Goal: Check status: Check status

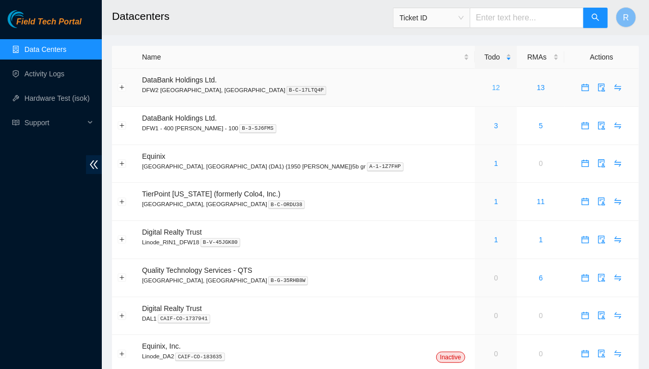
click at [492, 87] on link "12" at bounding box center [496, 88] width 8 height 8
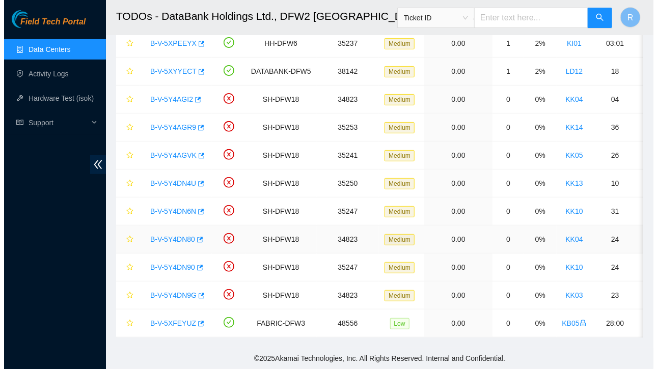
scroll to position [112, 0]
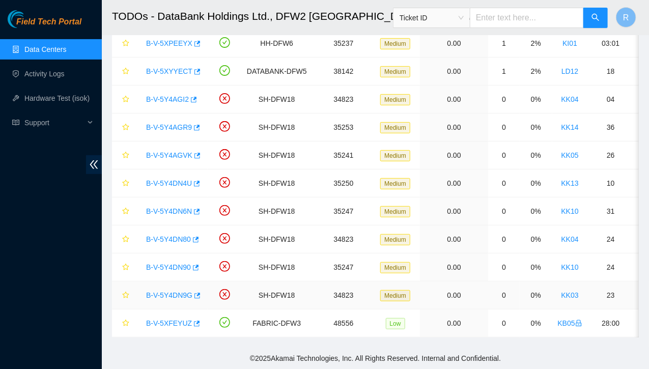
click at [172, 291] on link "B-V-5Y4DN9G" at bounding box center [169, 295] width 46 height 8
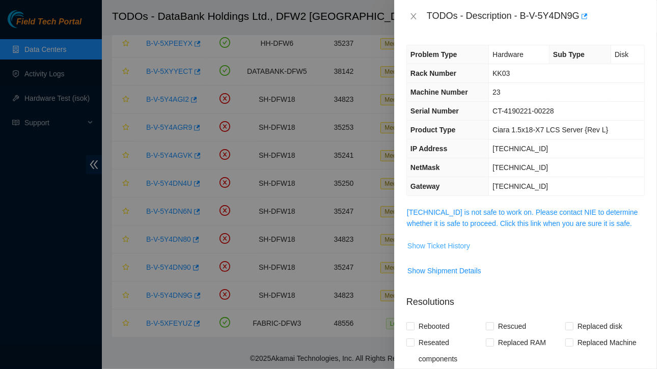
click at [444, 243] on span "Show Ticket History" at bounding box center [438, 245] width 63 height 11
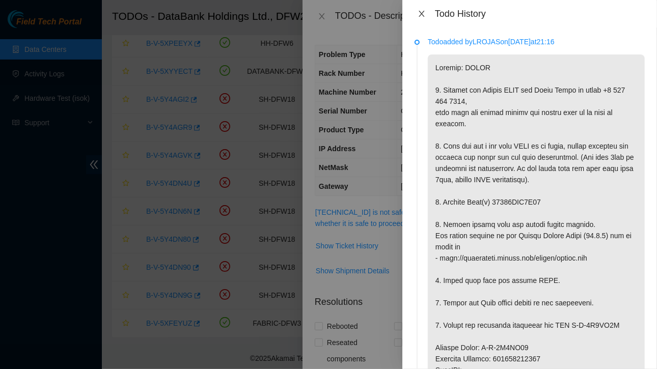
click at [423, 12] on icon "close" at bounding box center [422, 14] width 6 height 6
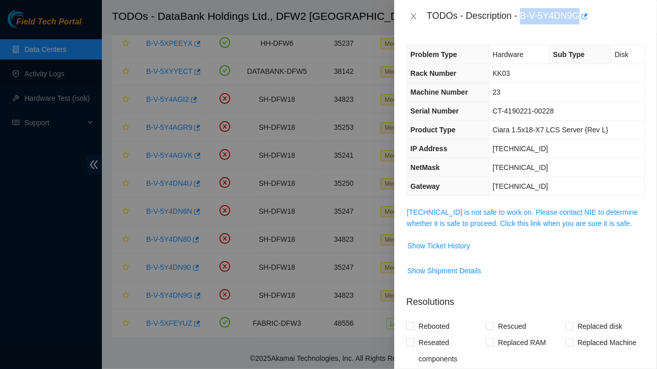
drag, startPoint x: 521, startPoint y: 15, endPoint x: 578, endPoint y: 17, distance: 57.1
click at [578, 17] on div "TODOs - Description - B-V-5Y4DN9G" at bounding box center [536, 16] width 218 height 16
copy div "B-V-5Y4DN9G"
click at [443, 244] on span "Show Ticket History" at bounding box center [438, 245] width 63 height 11
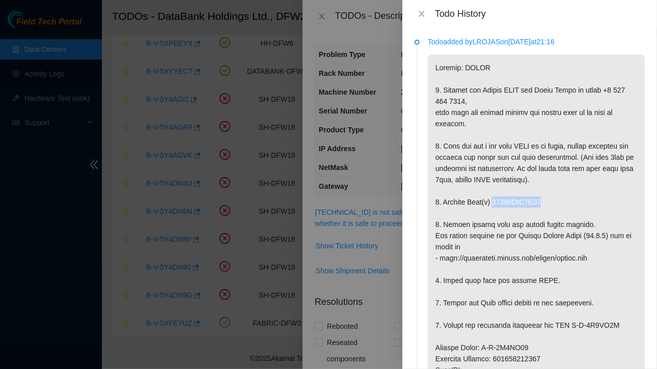
drag, startPoint x: 493, startPoint y: 237, endPoint x: 540, endPoint y: 237, distance: 46.9
click at [540, 237] on p at bounding box center [536, 353] width 217 height 598
copy p "18521FDB4D22"
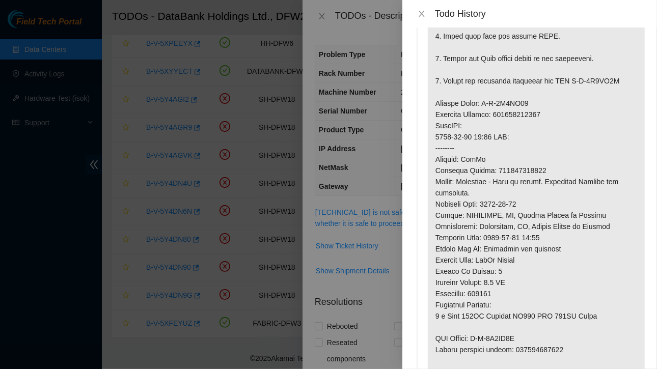
scroll to position [243, 0]
drag, startPoint x: 434, startPoint y: 136, endPoint x: 546, endPoint y: 148, distance: 112.7
click at [546, 148] on p at bounding box center [536, 110] width 217 height 598
copy p "Service Order: B-V-5Y4PF93 Tracking Numbers: 463470065445"
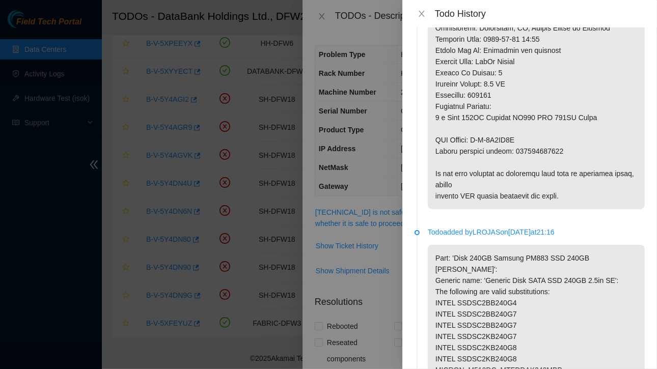
scroll to position [445, 0]
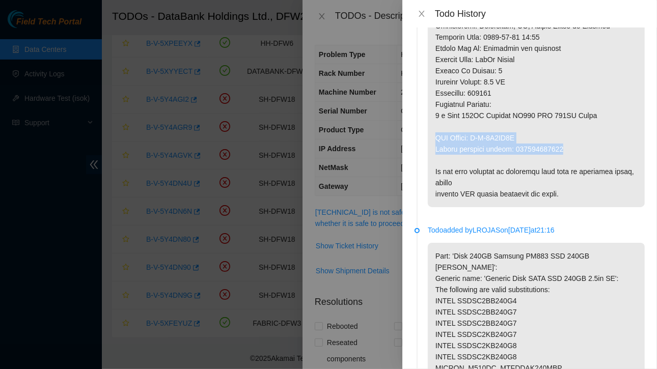
drag, startPoint x: 436, startPoint y: 171, endPoint x: 565, endPoint y: 186, distance: 129.8
copy p "RMA Return: B-V-5Y4PF9C Return tracking number: 463470065456"
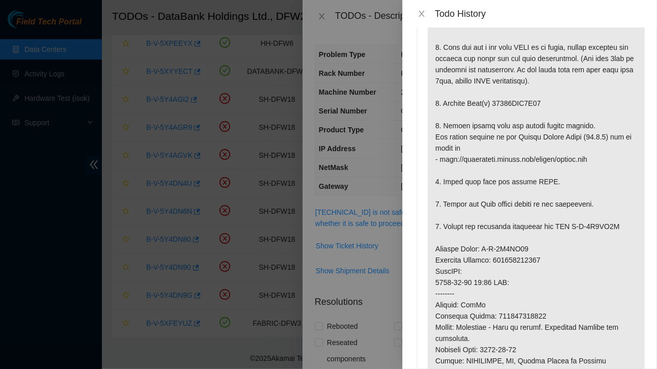
scroll to position [0, 0]
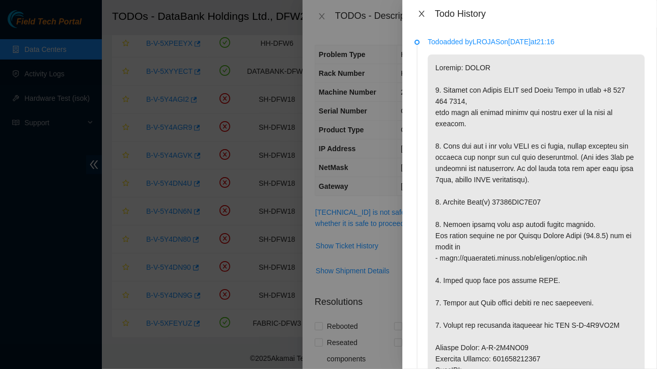
click at [423, 14] on icon "close" at bounding box center [422, 14] width 8 height 8
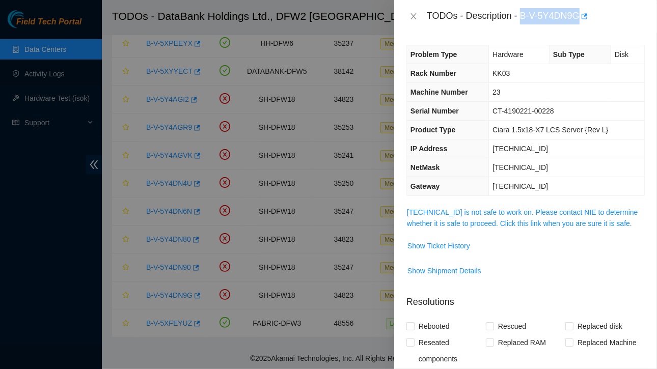
drag, startPoint x: 524, startPoint y: 15, endPoint x: 579, endPoint y: 19, distance: 55.7
click at [579, 19] on div "TODOs - Description - B-V-5Y4DN9G" at bounding box center [536, 16] width 218 height 16
copy div "B-V-5Y4DN9G"
click at [414, 18] on icon "close" at bounding box center [413, 16] width 8 height 8
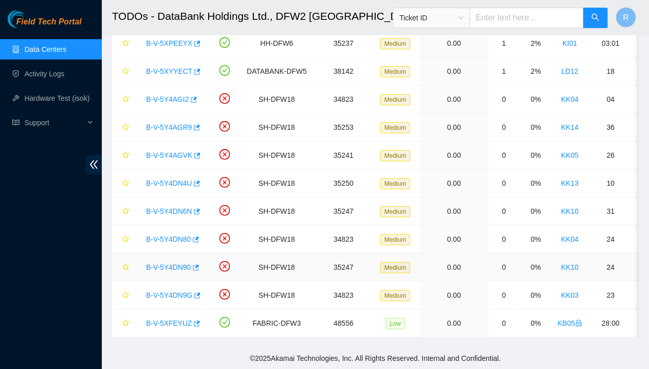
click at [172, 263] on link "B-V-5Y4DN90" at bounding box center [168, 267] width 45 height 8
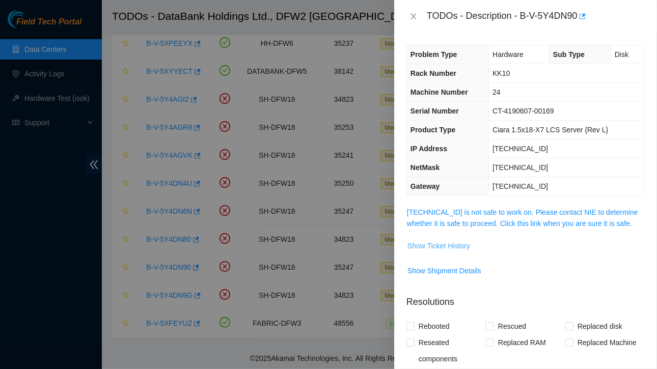
click at [431, 243] on span "Show Ticket History" at bounding box center [438, 245] width 63 height 11
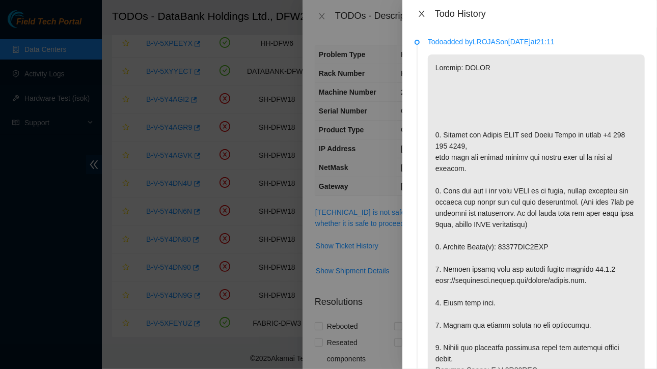
click at [420, 14] on icon "close" at bounding box center [422, 14] width 8 height 8
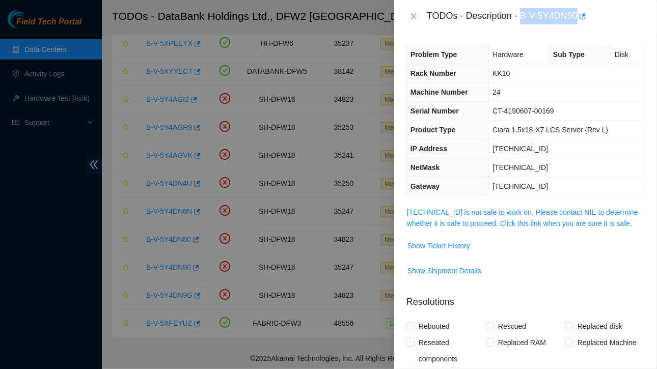
drag, startPoint x: 523, startPoint y: 16, endPoint x: 577, endPoint y: 20, distance: 54.1
click at [577, 20] on div "TODOs - Description - B-V-5Y4DN90" at bounding box center [536, 16] width 218 height 16
copy div "B-V-5Y4DN90"
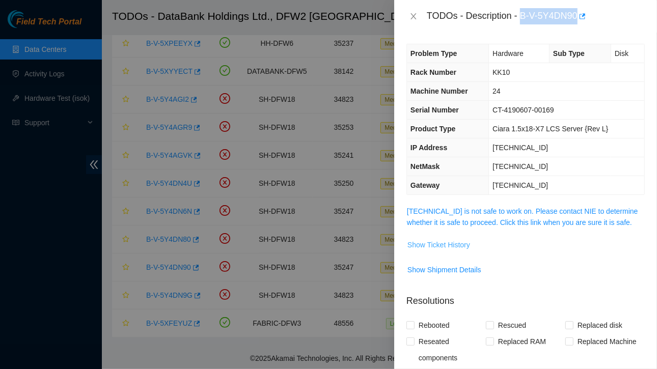
click at [451, 242] on span "Show Ticket History" at bounding box center [438, 244] width 63 height 11
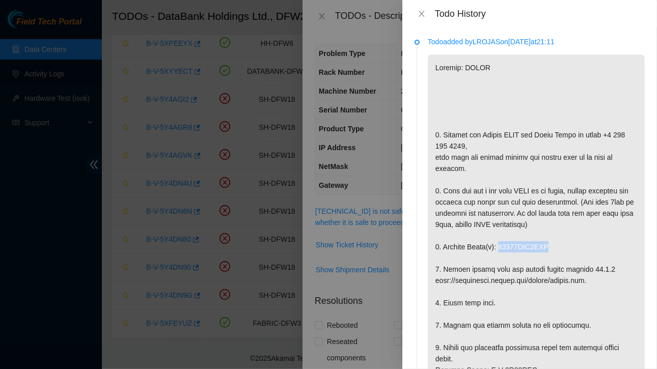
drag, startPoint x: 497, startPoint y: 283, endPoint x: 549, endPoint y: 284, distance: 52.0
drag, startPoint x: 497, startPoint y: 281, endPoint x: 550, endPoint y: 282, distance: 53.0
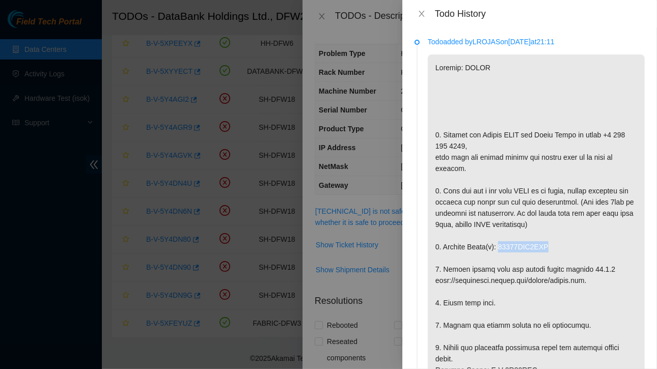
drag, startPoint x: 497, startPoint y: 281, endPoint x: 544, endPoint y: 280, distance: 47.9
copy p "18521FDB7BBF"
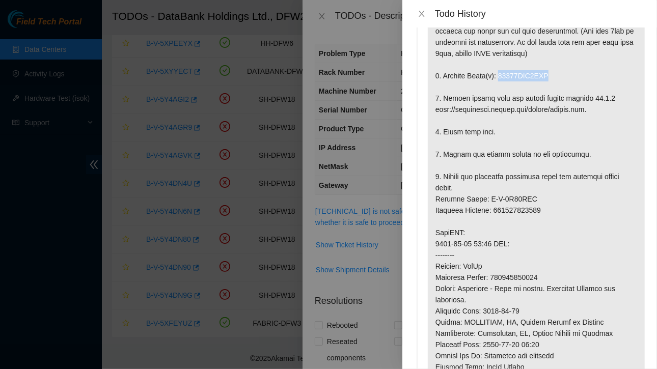
scroll to position [172, 0]
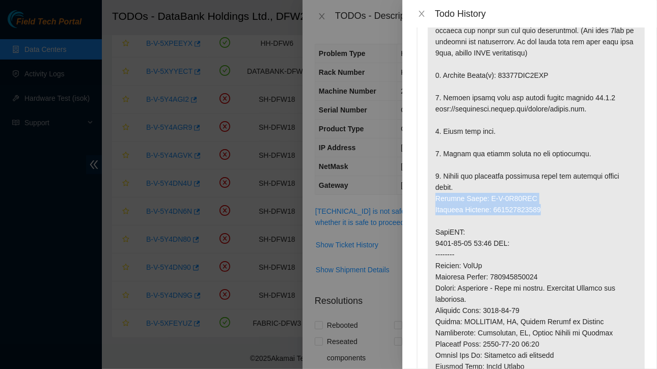
drag, startPoint x: 434, startPoint y: 232, endPoint x: 506, endPoint y: 232, distance: 71.8
click at [553, 248] on p at bounding box center [536, 210] width 217 height 654
copy p "Service Order: B-V-5Y51WTO Tracking Numbers: 463470065765"
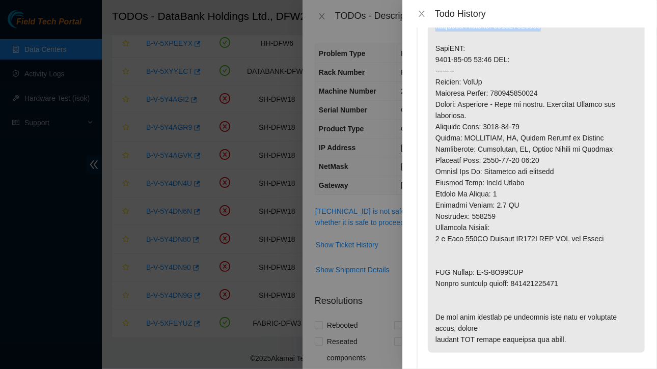
scroll to position [362, 0]
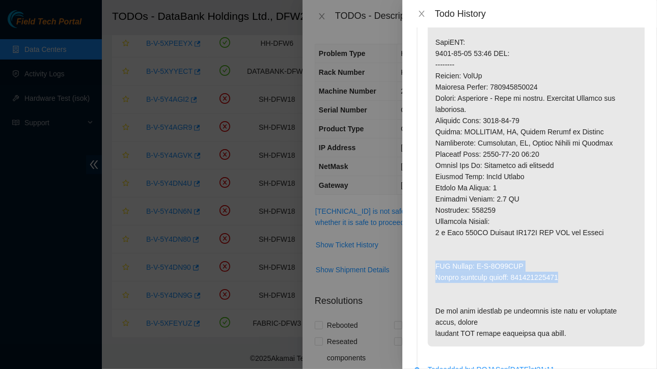
drag, startPoint x: 436, startPoint y: 298, endPoint x: 571, endPoint y: 315, distance: 135.9
click at [571, 315] on p at bounding box center [536, 20] width 217 height 654
copy p "RMA Return: B-V-5Y51WTX Return tracking number: 463470065776"
click at [421, 15] on icon "close" at bounding box center [422, 14] width 8 height 8
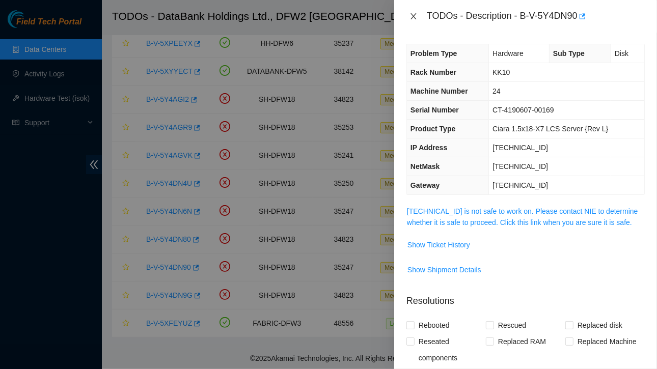
click at [413, 14] on icon "close" at bounding box center [413, 16] width 8 height 8
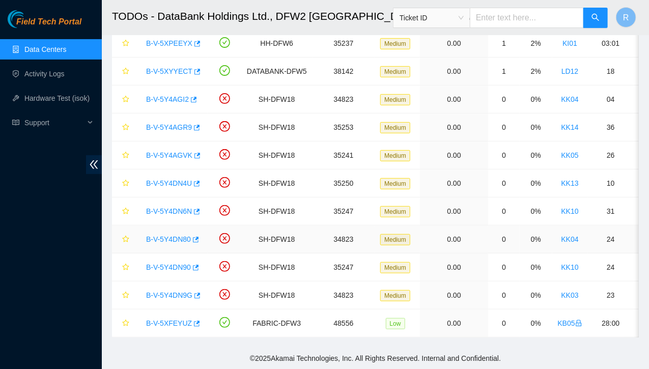
click at [180, 235] on link "B-V-5Y4DN80" at bounding box center [168, 239] width 45 height 8
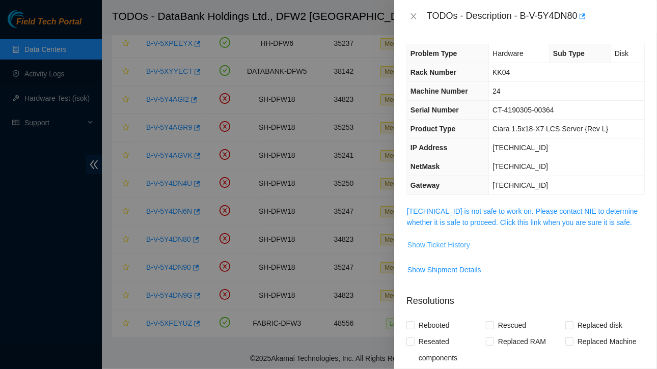
click at [437, 243] on span "Show Ticket History" at bounding box center [438, 244] width 63 height 11
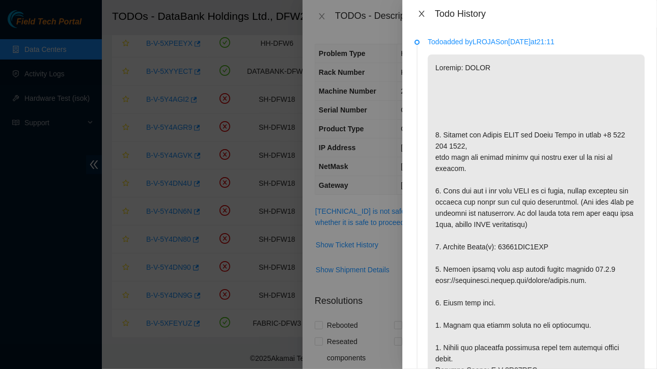
click at [421, 13] on icon "close" at bounding box center [422, 14] width 6 height 6
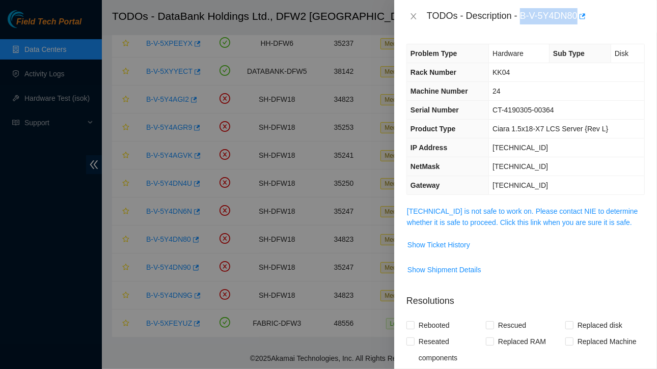
drag, startPoint x: 522, startPoint y: 15, endPoint x: 578, endPoint y: 17, distance: 56.1
click at [578, 17] on div "TODOs - Description - B-V-5Y4DN80" at bounding box center [536, 16] width 218 height 16
copy div "B-V-5Y4DN80"
click at [451, 244] on span "Show Ticket History" at bounding box center [438, 244] width 63 height 11
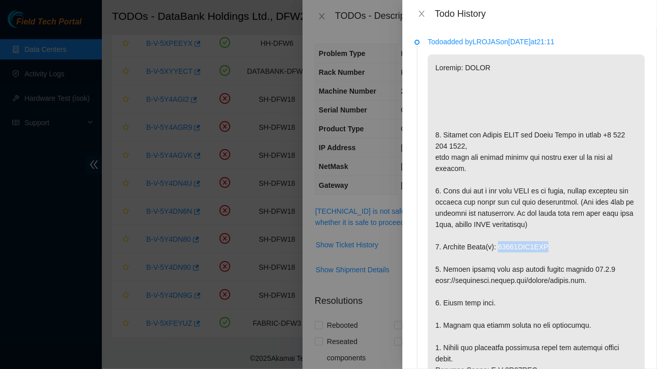
drag, startPoint x: 498, startPoint y: 283, endPoint x: 549, endPoint y: 283, distance: 51.4
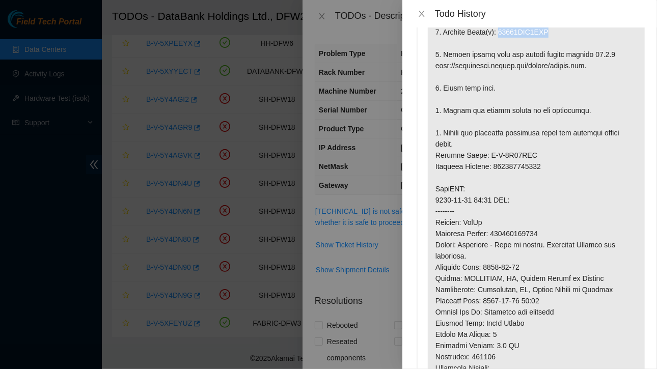
scroll to position [215, 0]
drag, startPoint x: 435, startPoint y: 188, endPoint x: 558, endPoint y: 200, distance: 123.3
click at [558, 200] on p at bounding box center [536, 167] width 217 height 654
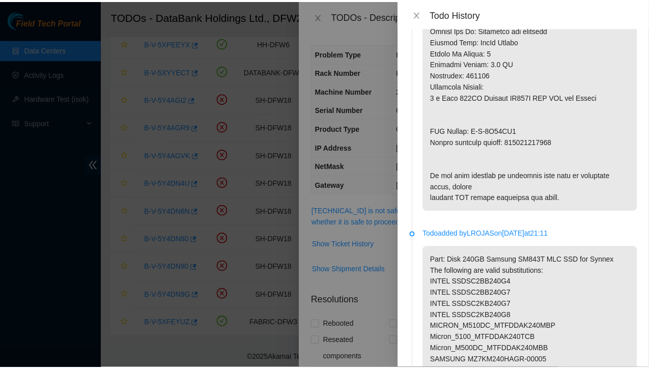
scroll to position [510, 0]
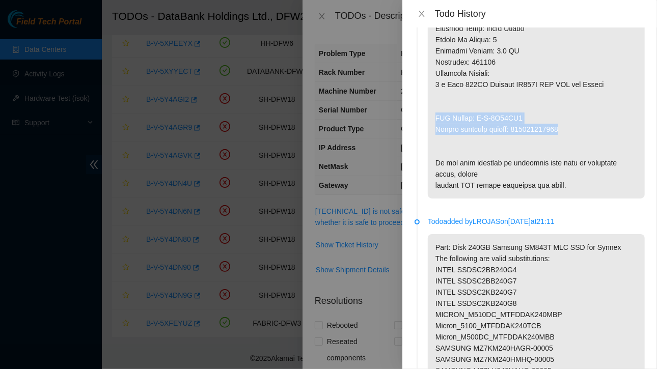
drag, startPoint x: 436, startPoint y: 148, endPoint x: 567, endPoint y: 168, distance: 132.5
click at [424, 10] on icon "close" at bounding box center [422, 14] width 8 height 8
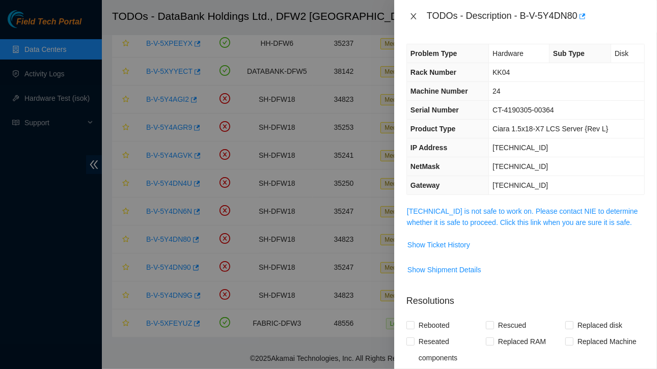
click at [411, 15] on icon "close" at bounding box center [413, 16] width 8 height 8
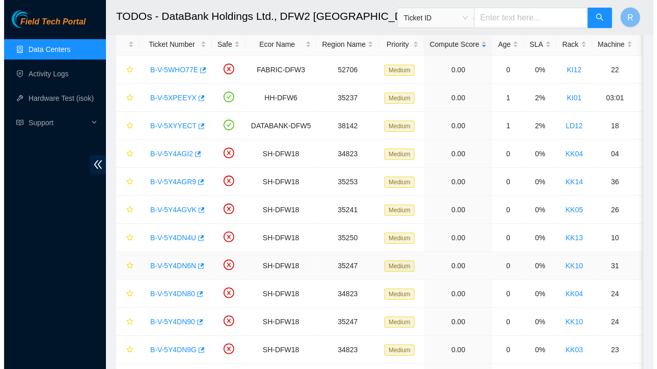
scroll to position [52, 0]
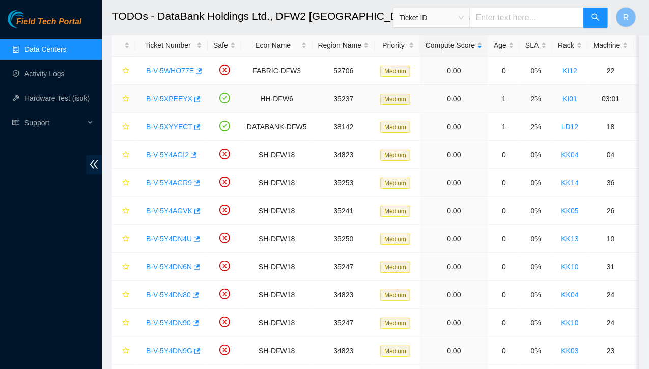
click at [161, 99] on link "B-V-5XPEEYX" at bounding box center [169, 99] width 46 height 8
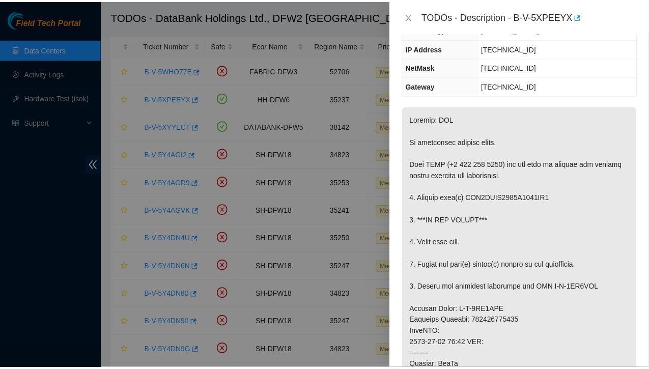
scroll to position [80, 0]
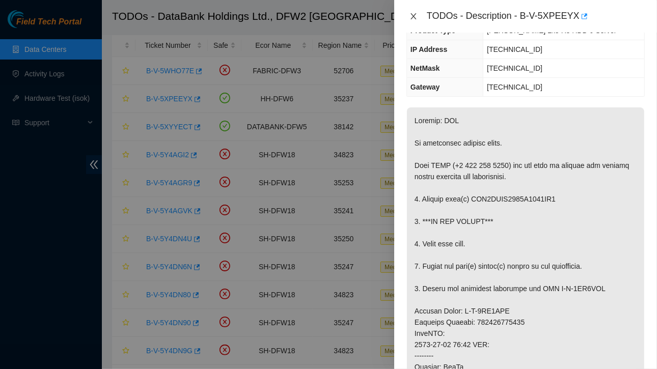
click at [414, 17] on icon "close" at bounding box center [413, 16] width 8 height 8
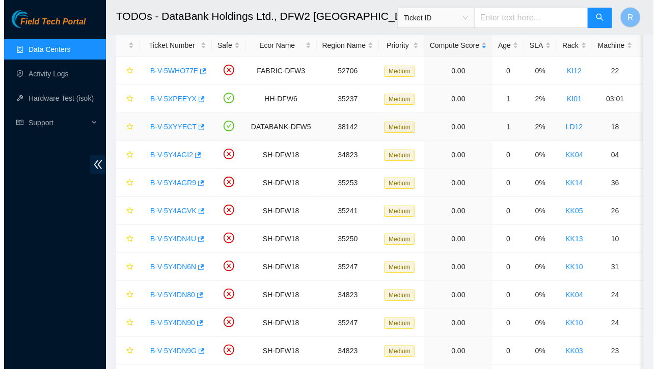
scroll to position [115, 0]
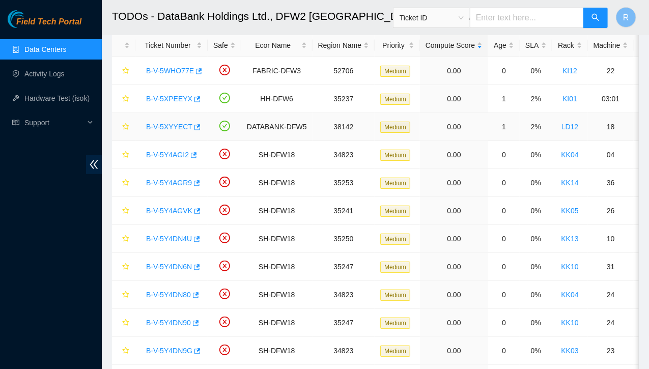
click at [171, 124] on link "B-V-5XYYECT" at bounding box center [169, 127] width 46 height 8
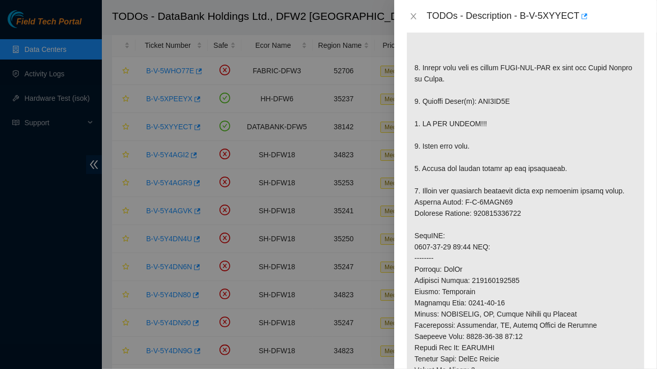
scroll to position [0, 0]
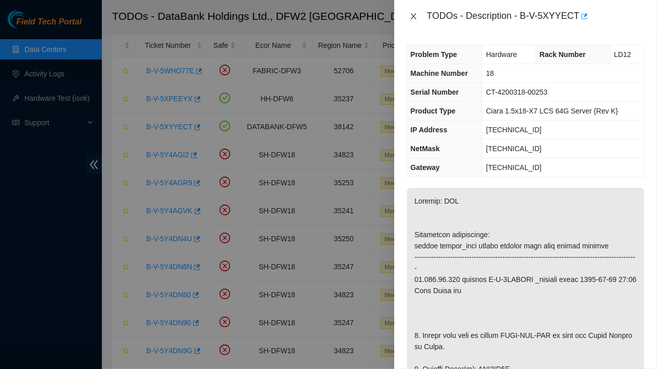
click at [412, 15] on icon "close" at bounding box center [413, 16] width 8 height 8
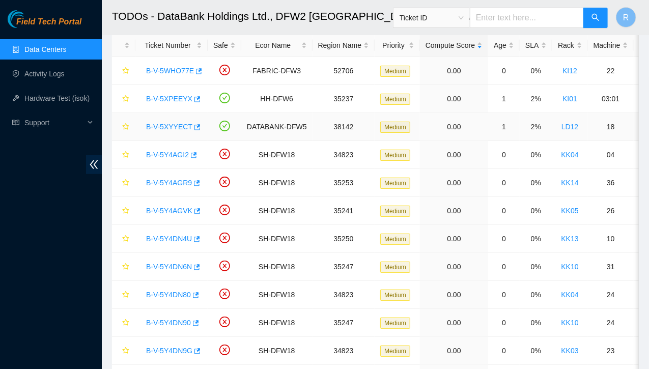
click at [174, 124] on link "B-V-5XYYECT" at bounding box center [169, 127] width 46 height 8
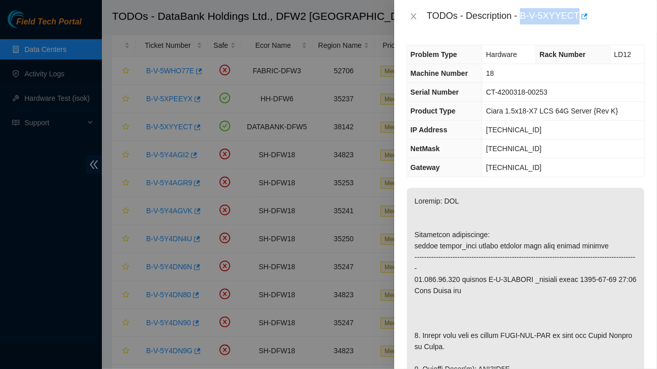
drag, startPoint x: 522, startPoint y: 15, endPoint x: 576, endPoint y: 16, distance: 53.5
click at [576, 16] on div "TODOs - Description - B-V-5XYYECT" at bounding box center [536, 16] width 218 height 16
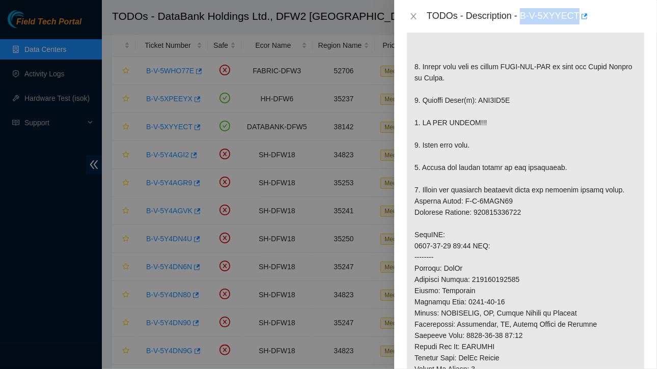
scroll to position [285, 0]
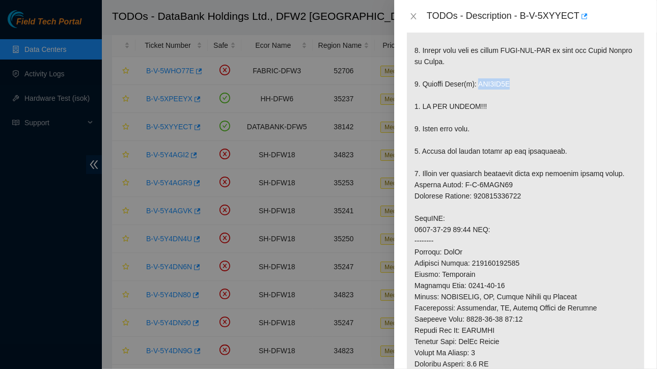
drag, startPoint x: 475, startPoint y: 93, endPoint x: 508, endPoint y: 94, distance: 33.1
click at [508, 94] on p at bounding box center [525, 207] width 237 height 609
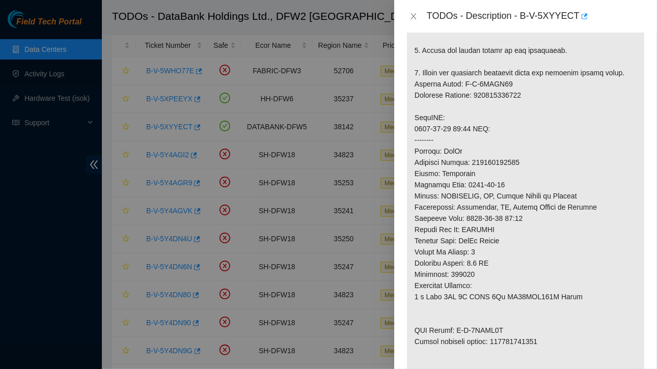
scroll to position [388, 0]
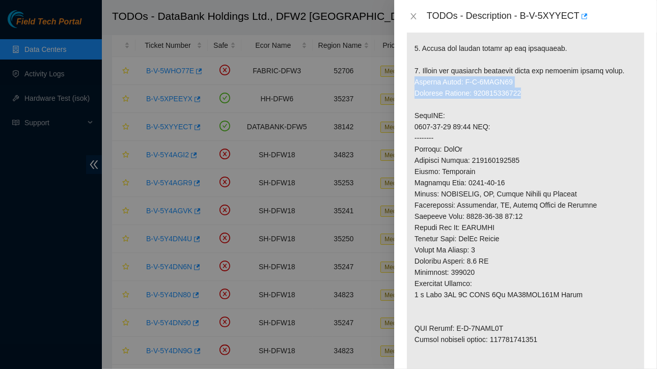
drag, startPoint x: 416, startPoint y: 92, endPoint x: 530, endPoint y: 101, distance: 114.5
click at [530, 101] on p at bounding box center [525, 104] width 237 height 609
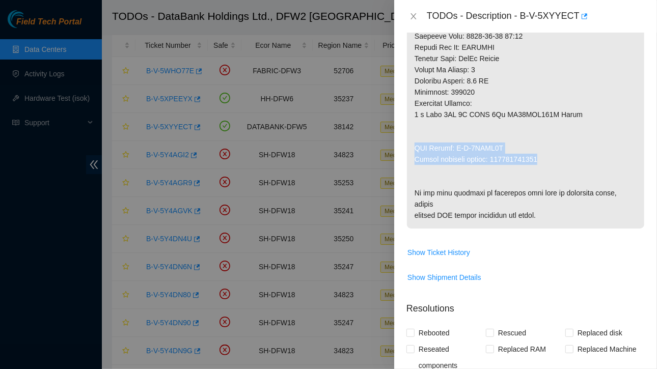
drag, startPoint x: 414, startPoint y: 154, endPoint x: 539, endPoint y: 173, distance: 126.2
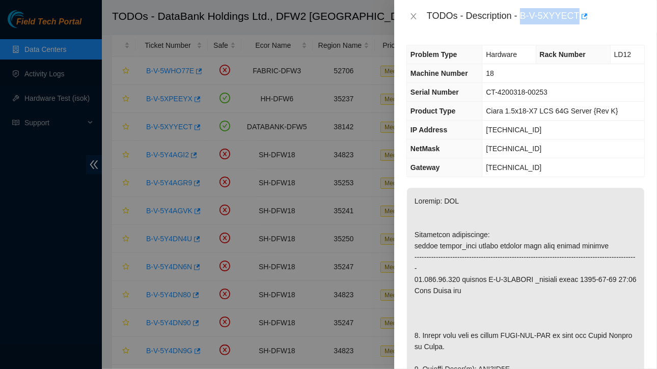
drag, startPoint x: 521, startPoint y: 16, endPoint x: 576, endPoint y: 19, distance: 54.6
click at [576, 19] on div "TODOs - Description - B-V-5XYYECT" at bounding box center [536, 16] width 218 height 16
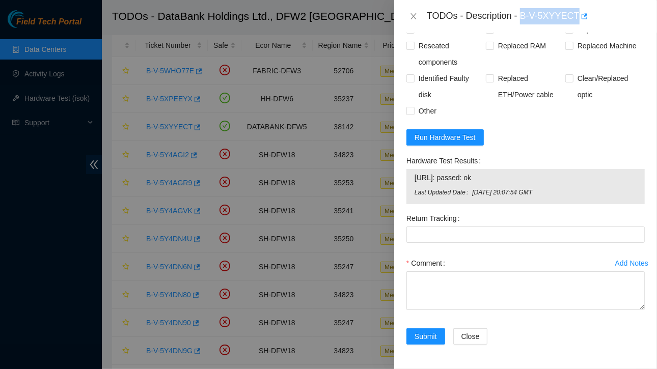
scroll to position [925, 0]
